Goal: Navigation & Orientation: Understand site structure

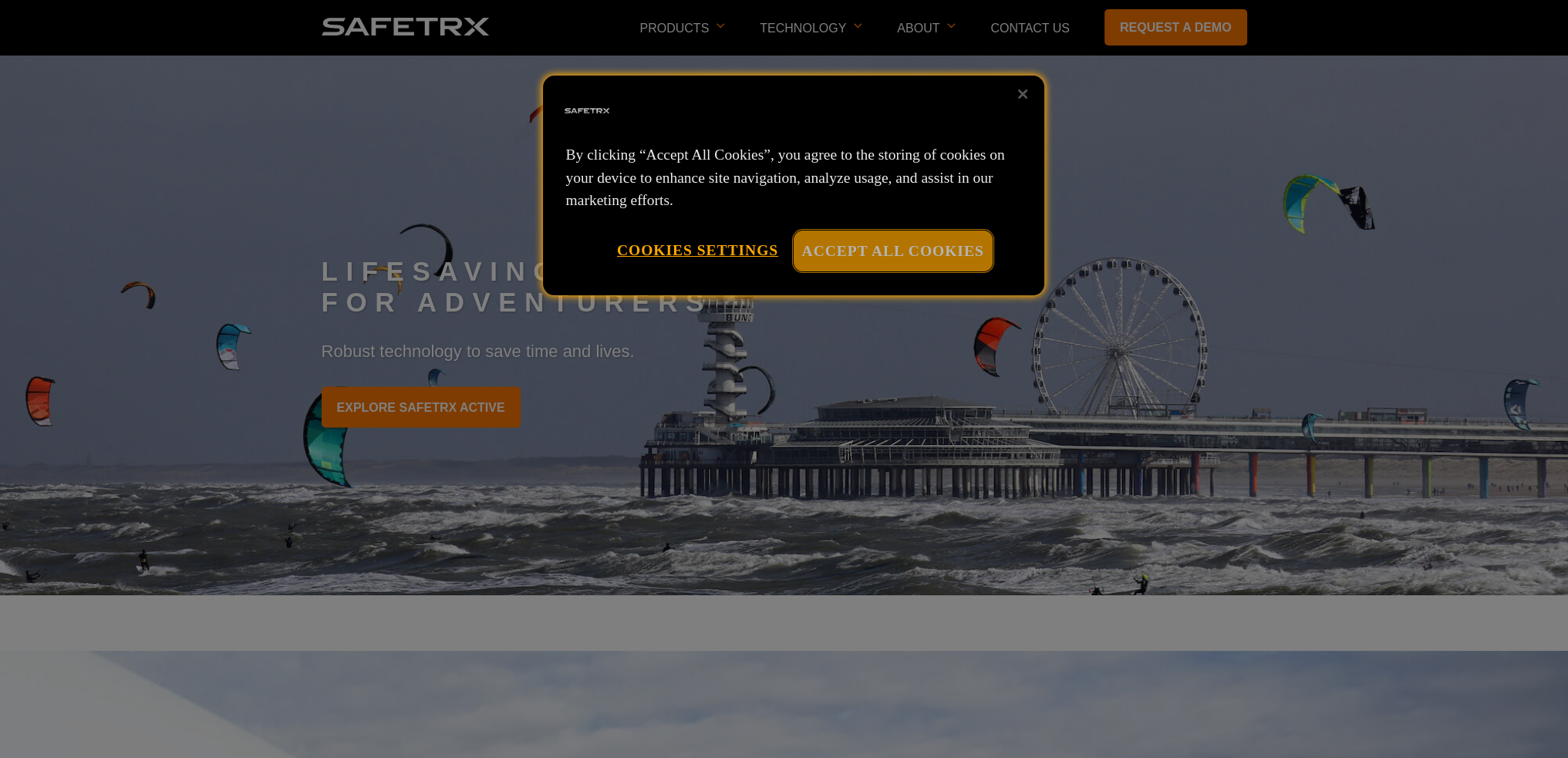
click at [970, 246] on button "Accept All Cookies" at bounding box center [893, 251] width 199 height 41
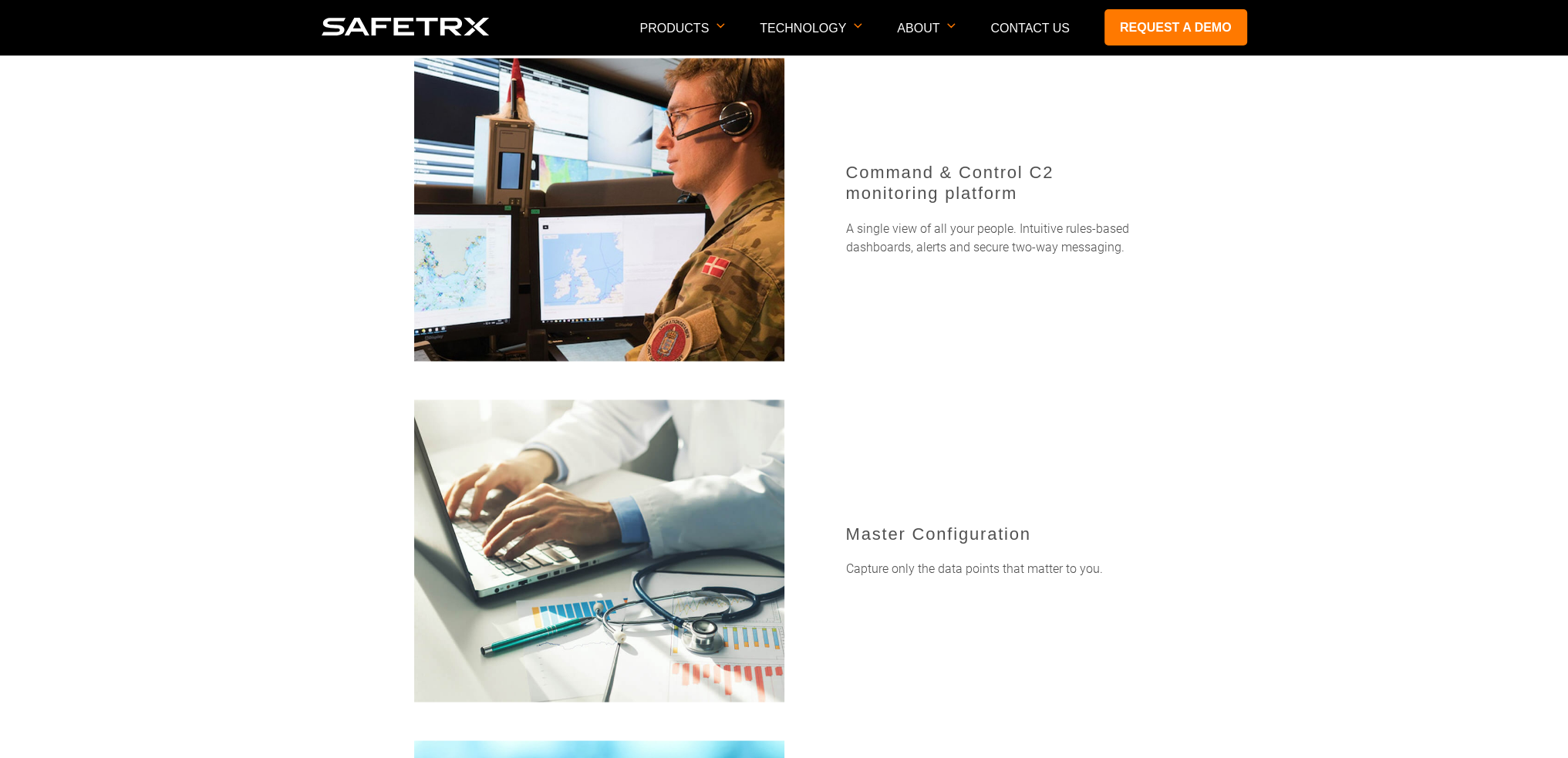
scroll to position [3779, 0]
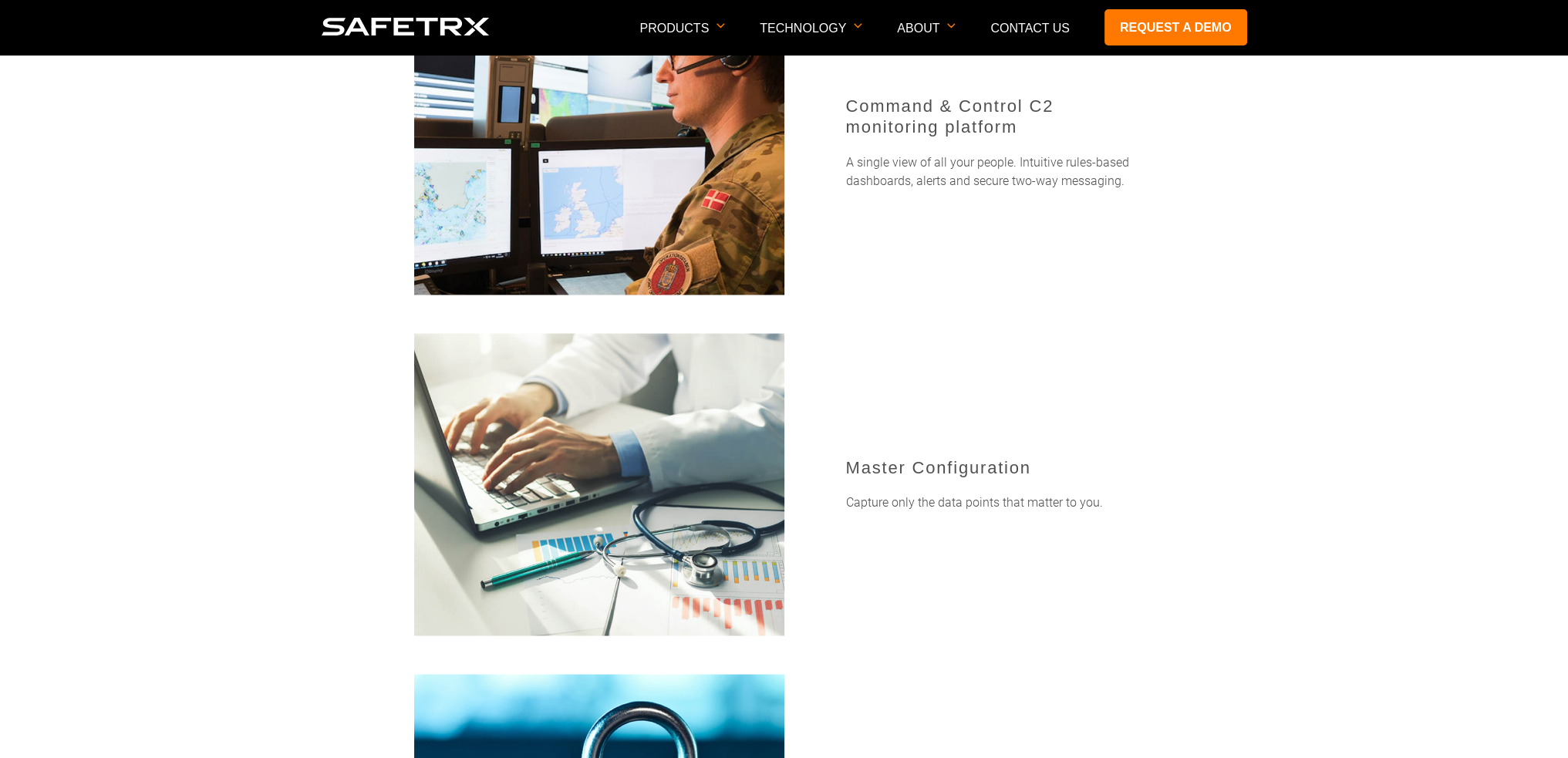
drag, startPoint x: 251, startPoint y: 508, endPoint x: 184, endPoint y: 526, distance: 69.4
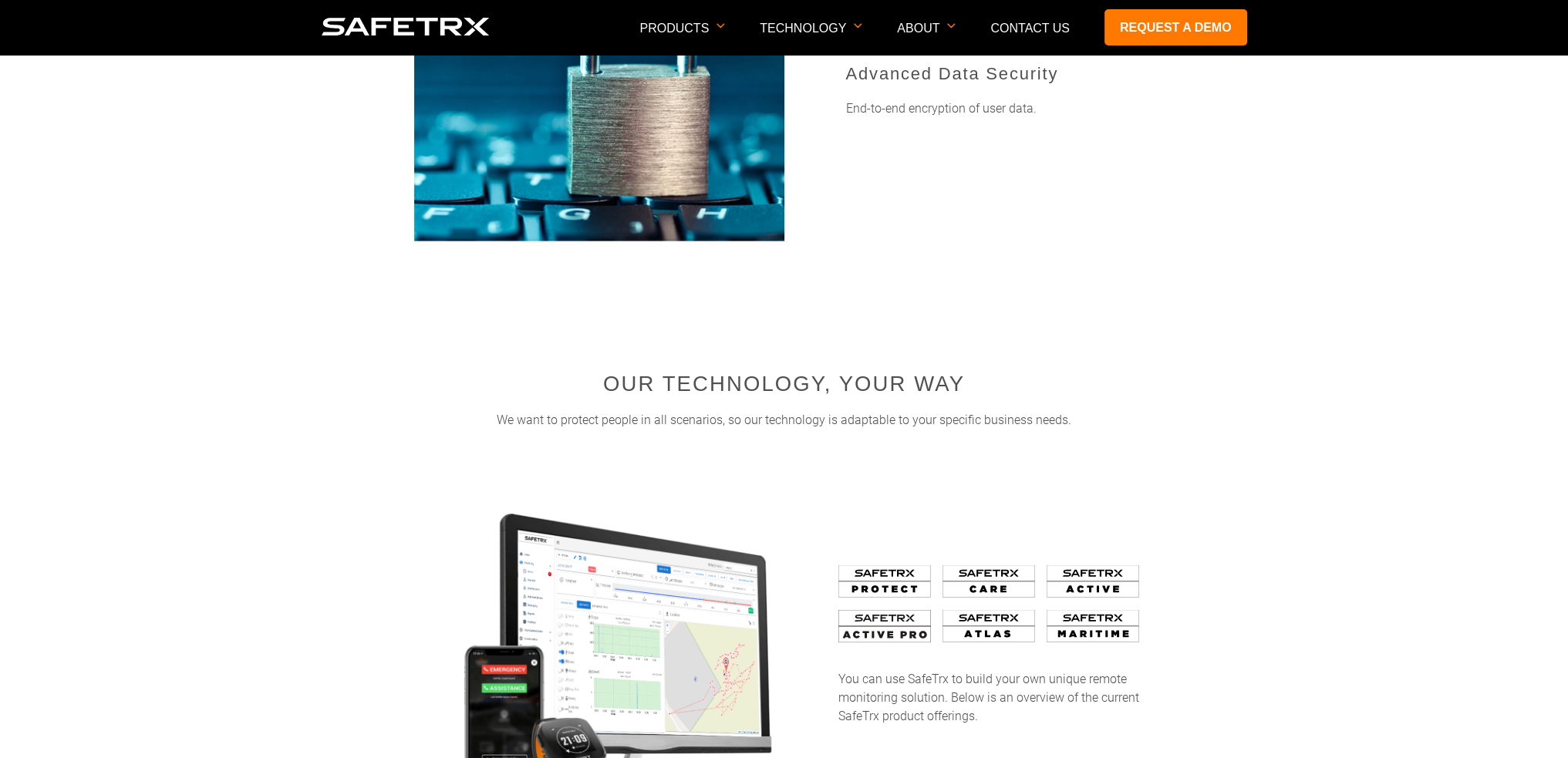
scroll to position [4704, 0]
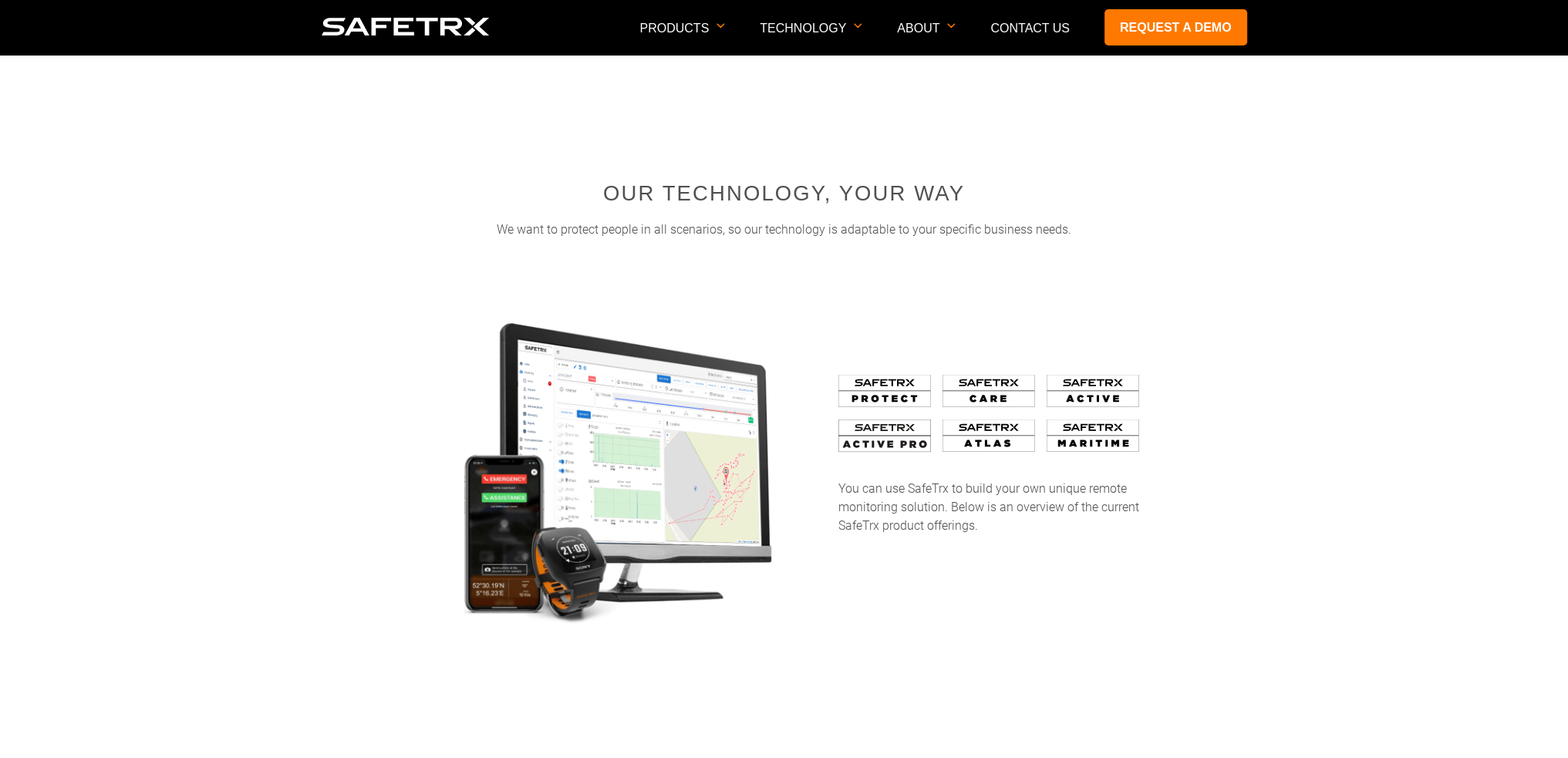
drag, startPoint x: 450, startPoint y: 563, endPoint x: 459, endPoint y: 551, distance: 15.0
drag, startPoint x: 459, startPoint y: 551, endPoint x: 1026, endPoint y: 140, distance: 700.3
click at [779, 132] on link "Open Architecture" at bounding box center [826, 128] width 134 height 28
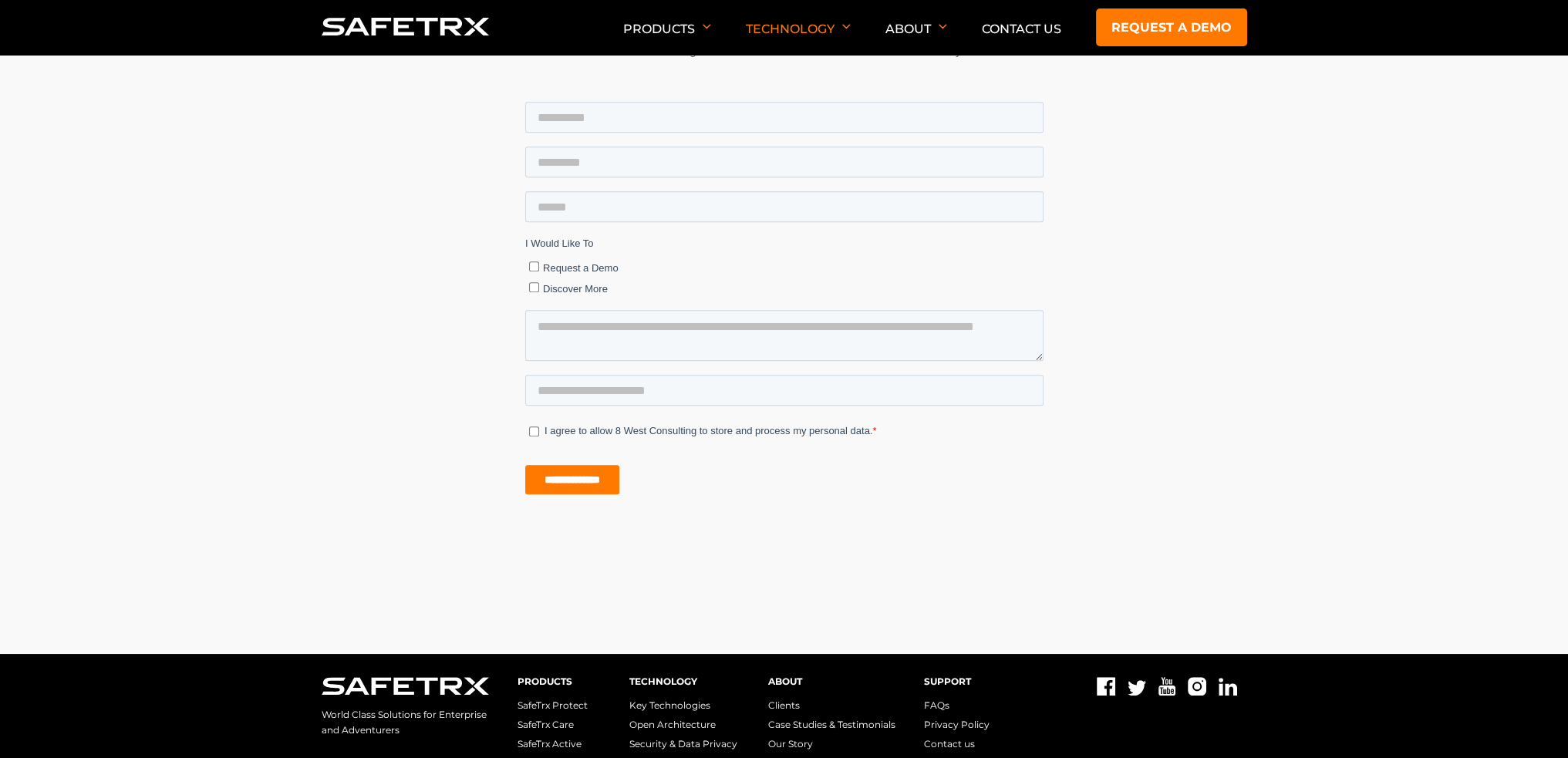
scroll to position [2159, 0]
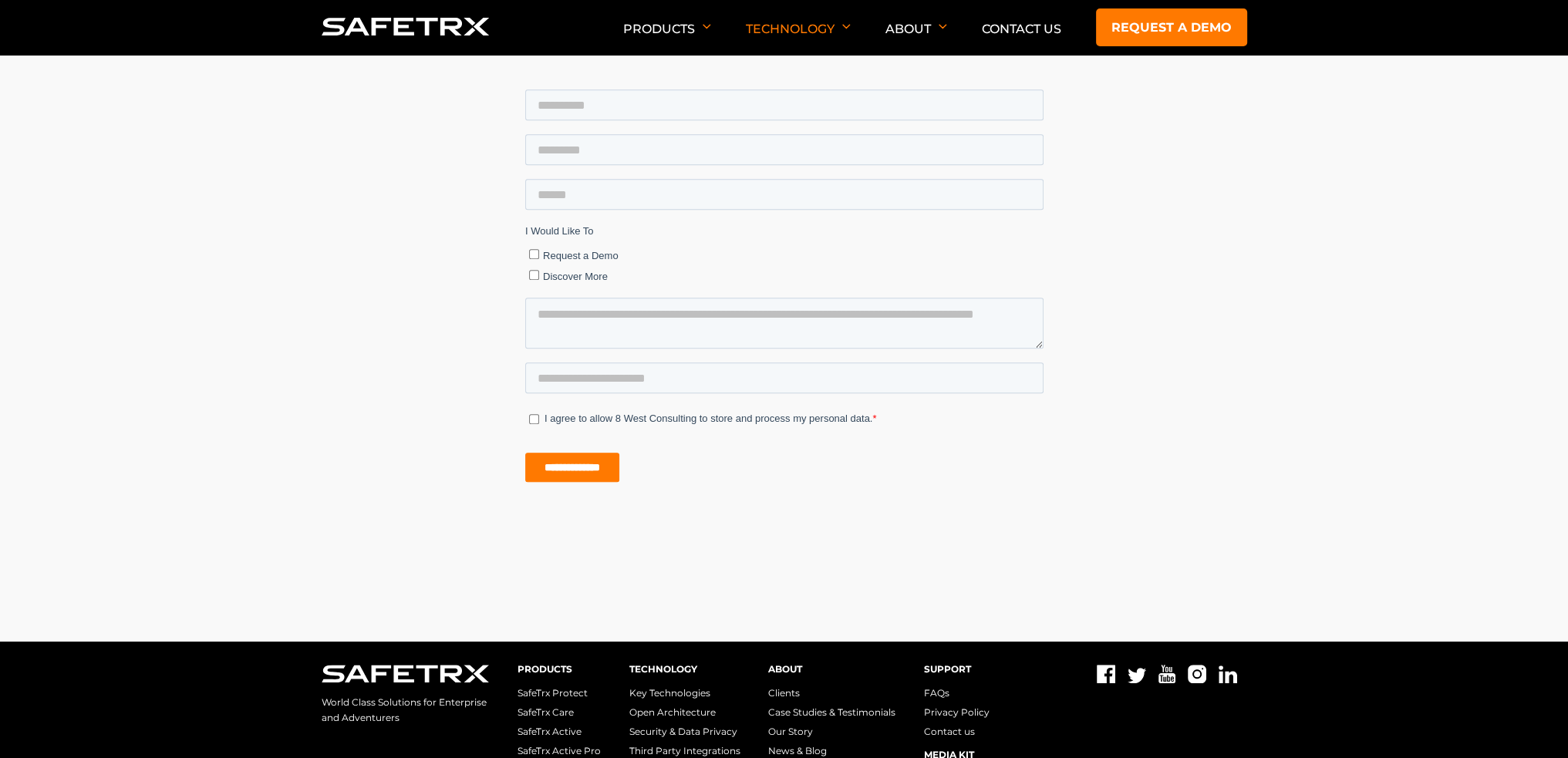
click at [352, 25] on img at bounding box center [406, 27] width 168 height 18
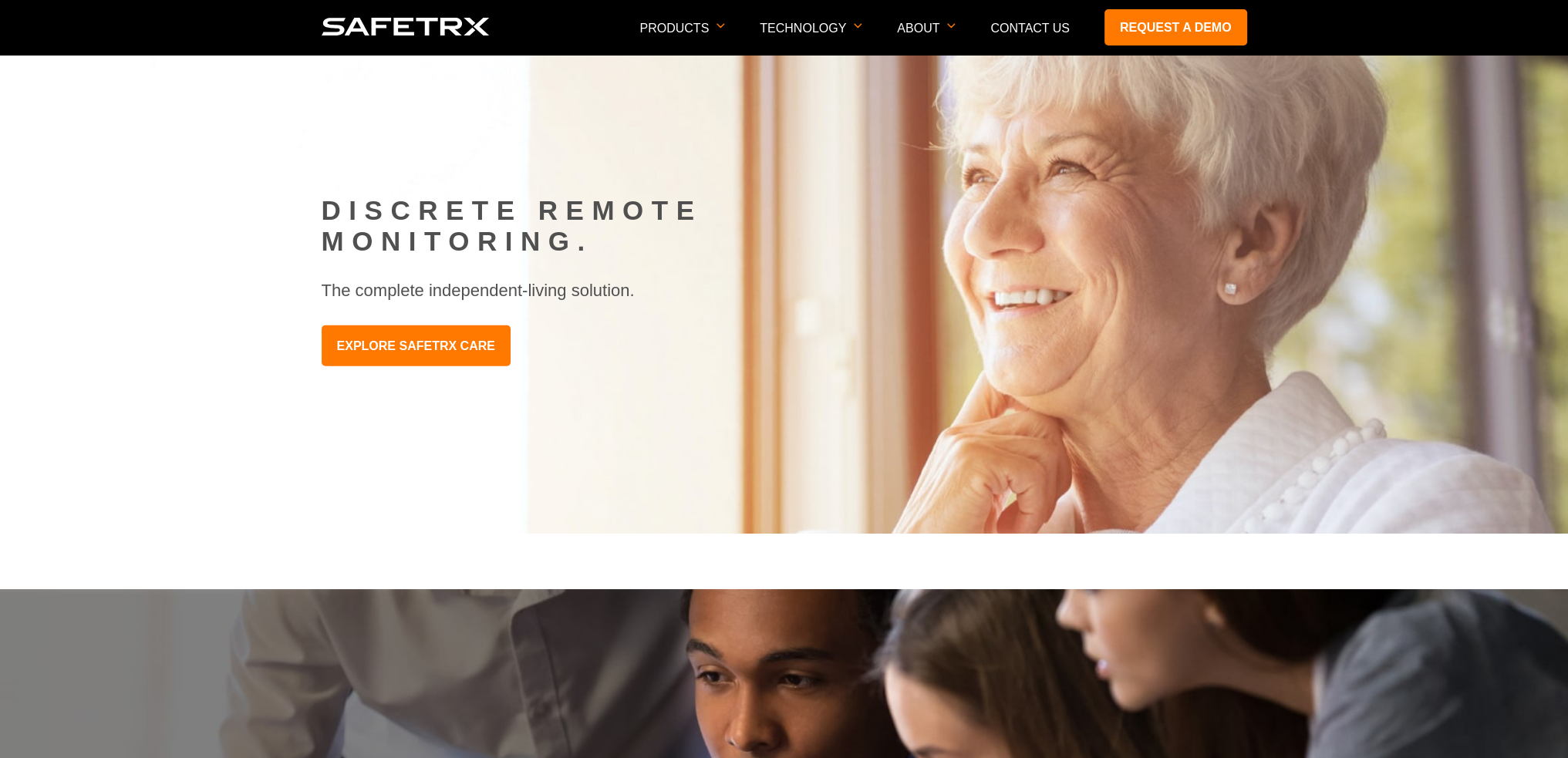
scroll to position [1311, 0]
